Goal: Task Accomplishment & Management: Manage account settings

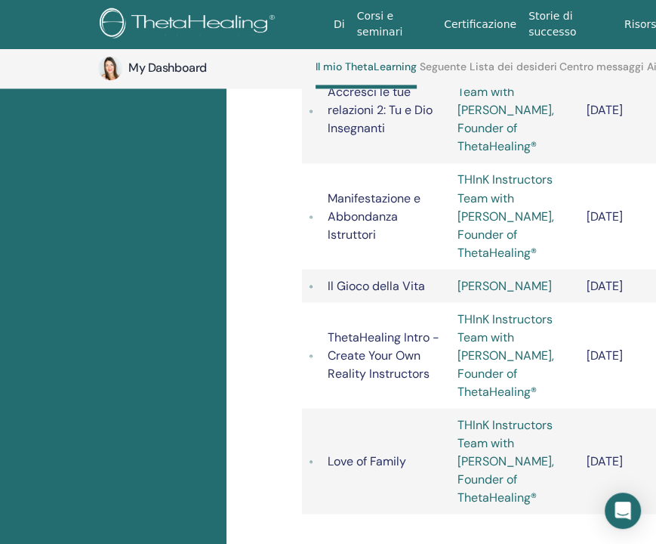
scroll to position [1474, 0]
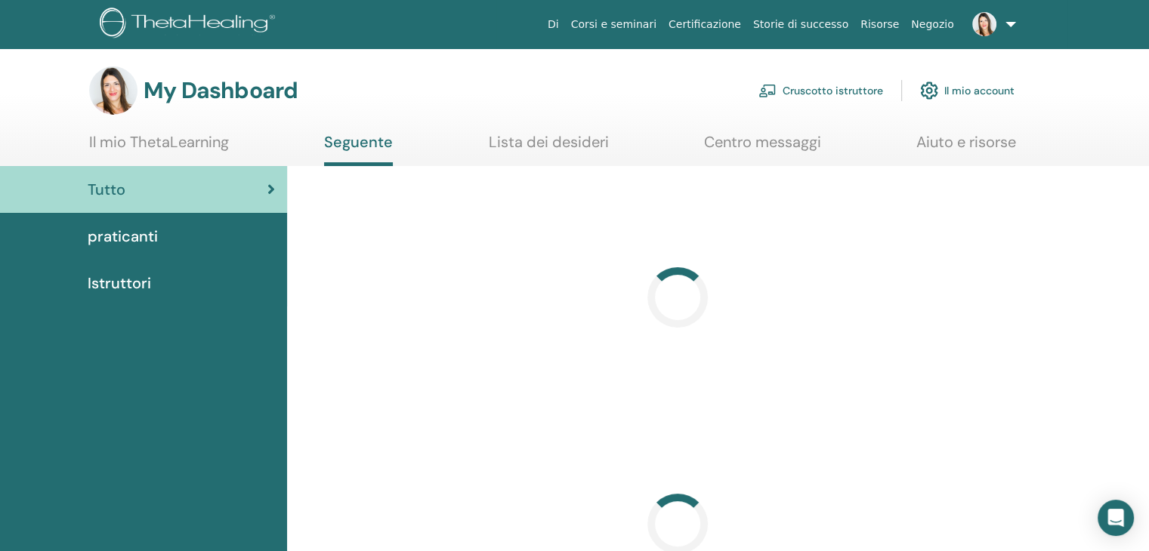
click at [839, 85] on link "Cruscotto istruttore" at bounding box center [820, 90] width 125 height 33
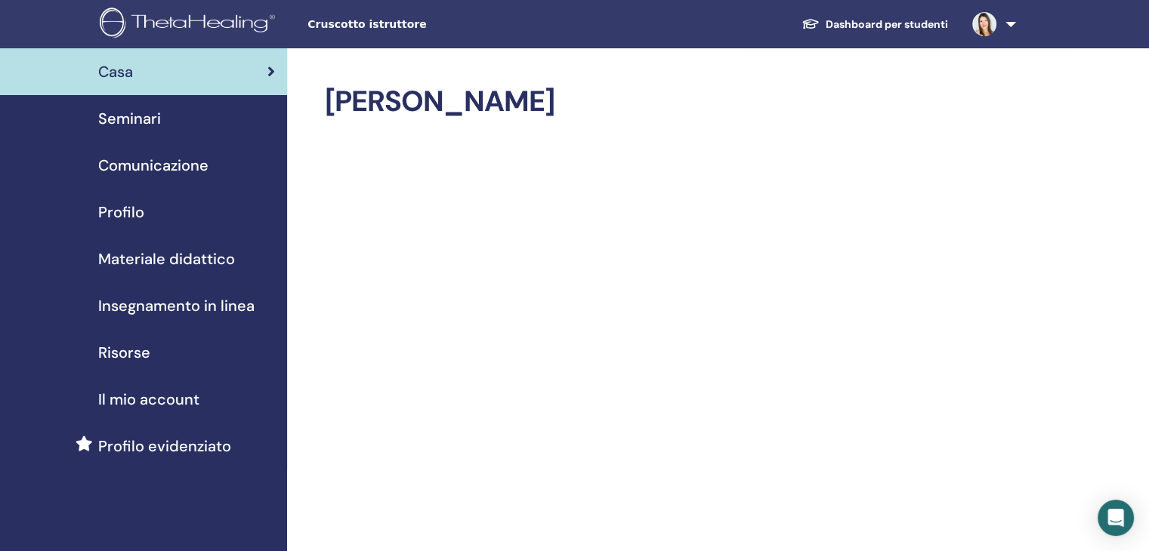
click at [126, 129] on span "Seminari" at bounding box center [129, 118] width 63 height 23
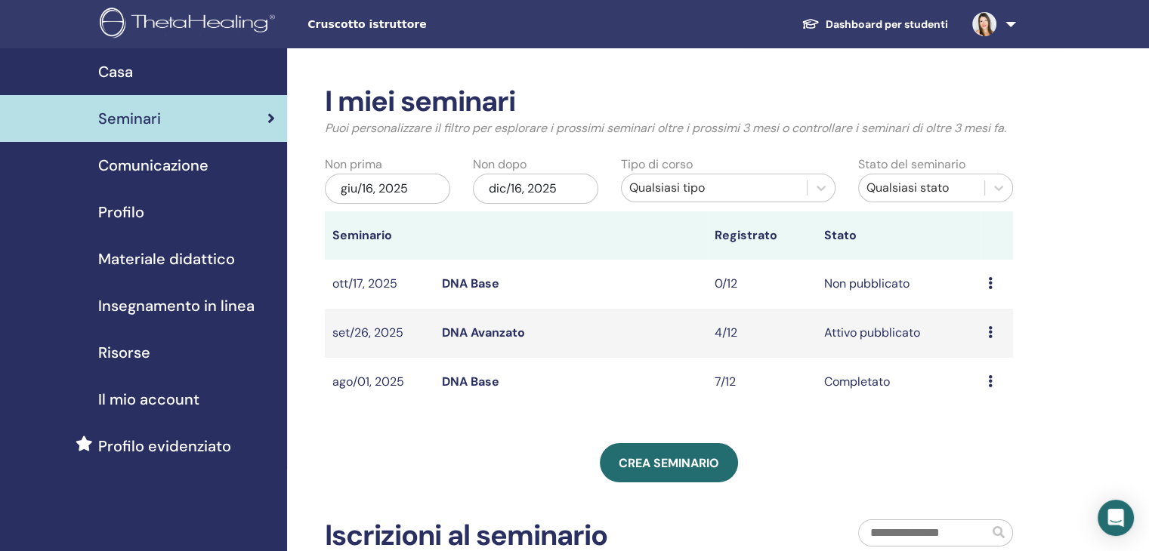
click at [483, 329] on link "DNA Avanzato" at bounding box center [483, 333] width 83 height 16
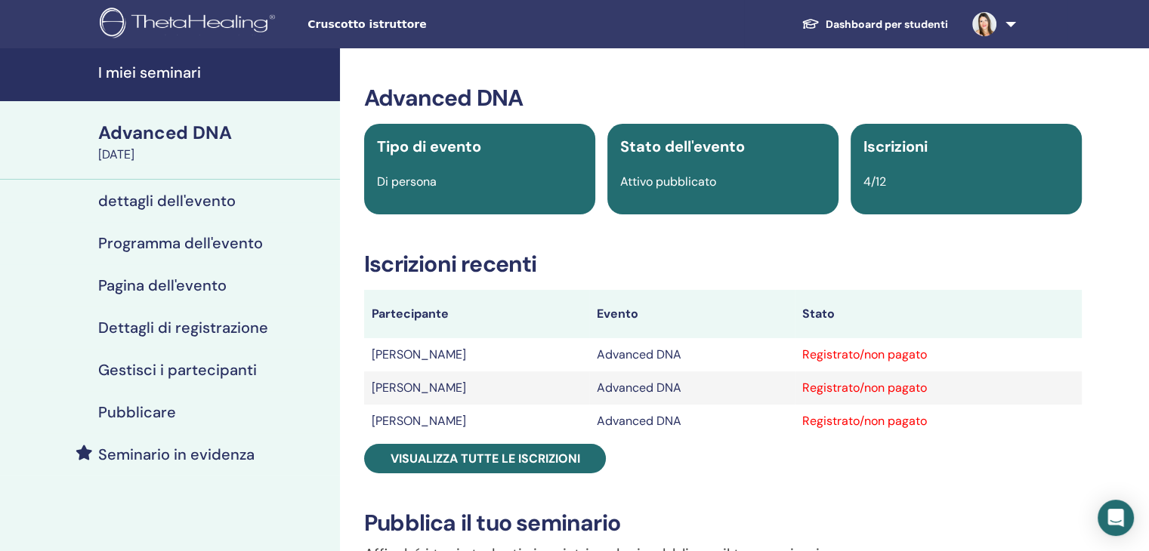
scroll to position [151, 0]
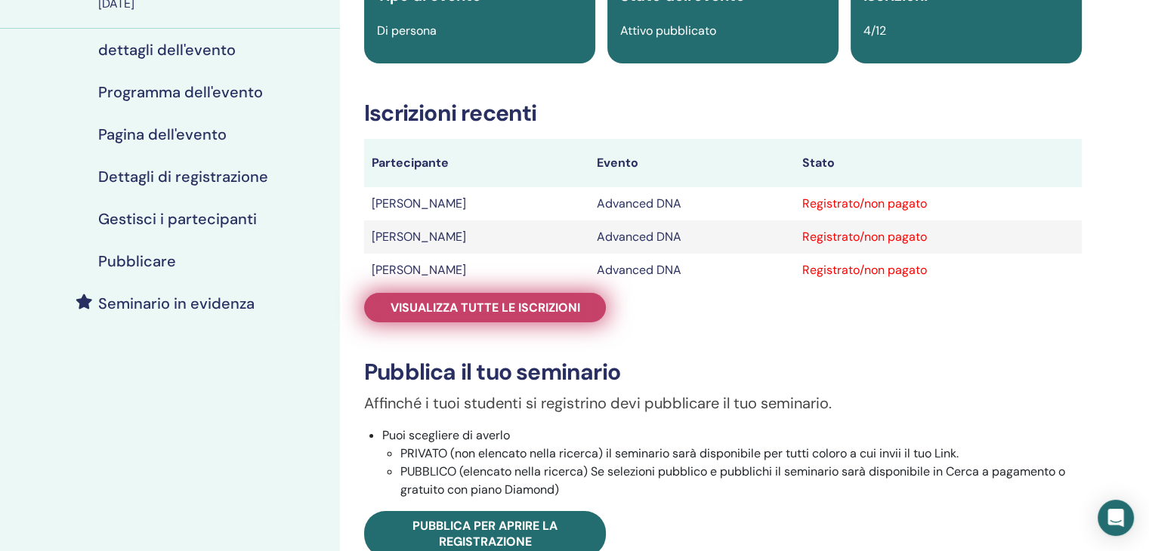
click at [509, 307] on span "Visualizza tutte le iscrizioni" at bounding box center [485, 308] width 190 height 16
